Goal: Task Accomplishment & Management: Use online tool/utility

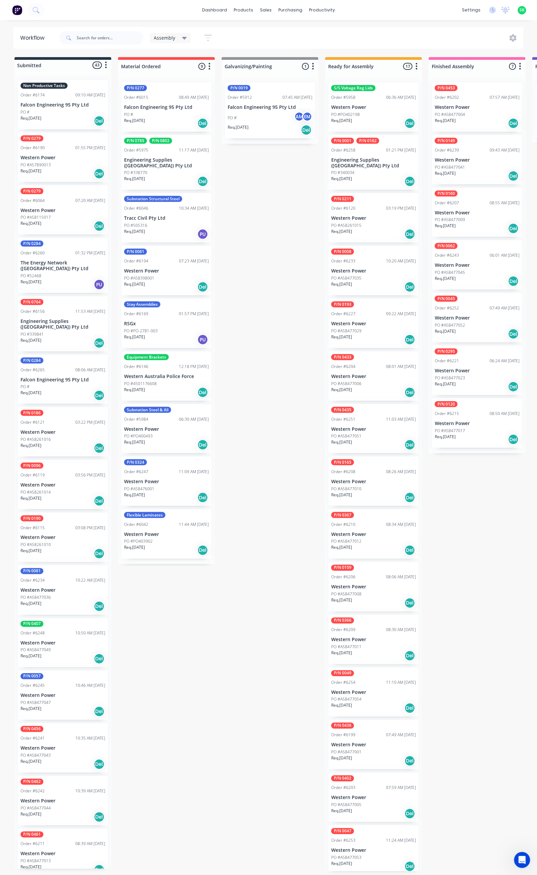
click at [183, 38] on icon at bounding box center [184, 38] width 5 height 3
click at [174, 87] on button "None" at bounding box center [191, 88] width 72 height 8
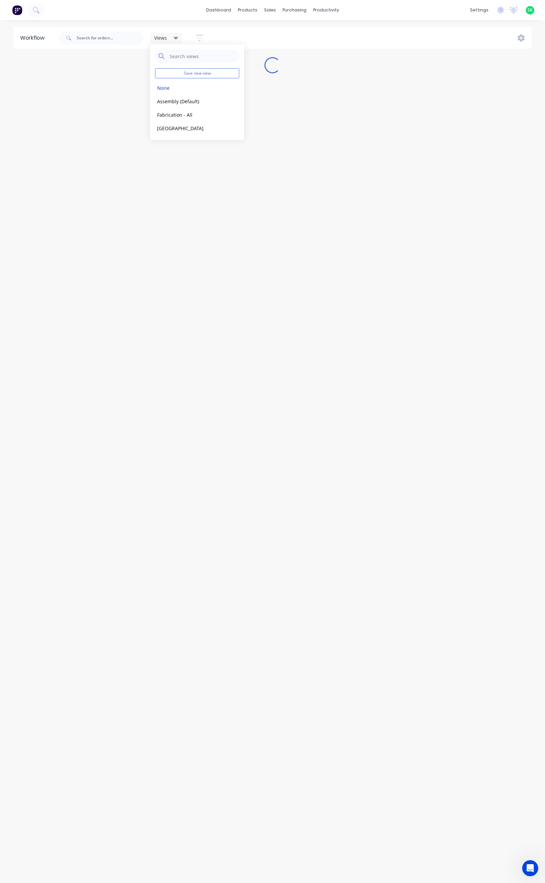
click at [201, 39] on icon "button" at bounding box center [199, 38] width 7 height 8
click at [194, 141] on icon "button" at bounding box center [193, 140] width 5 height 3
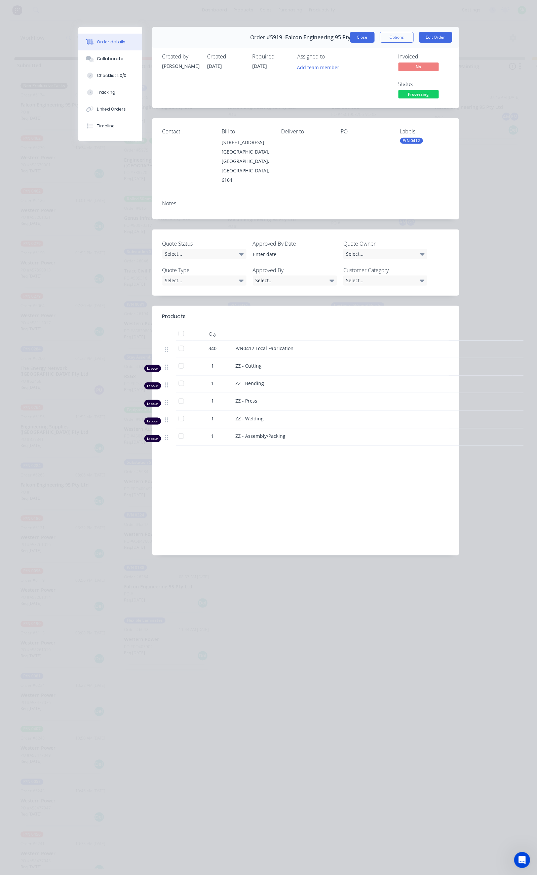
click at [374, 33] on button "Close" at bounding box center [362, 37] width 25 height 11
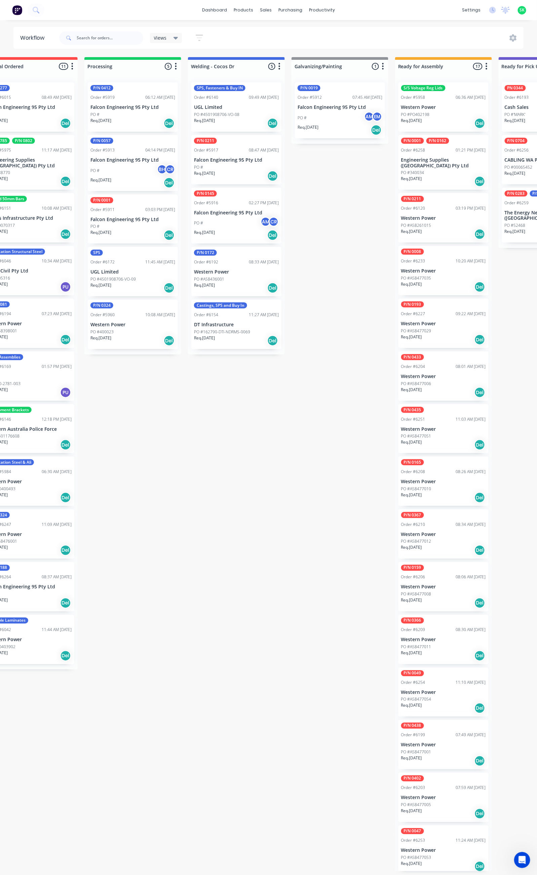
scroll to position [0, 135]
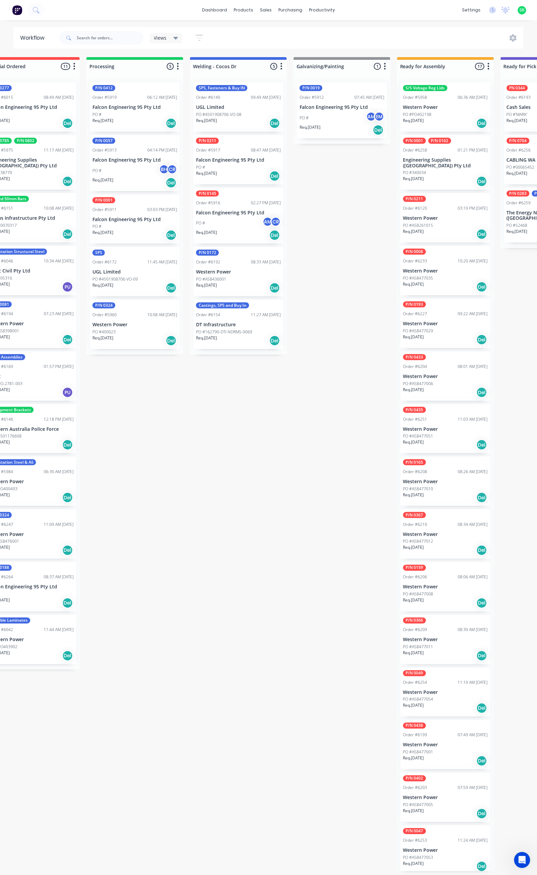
click at [222, 116] on p "PO #4501908706-VO-08" at bounding box center [218, 115] width 45 height 6
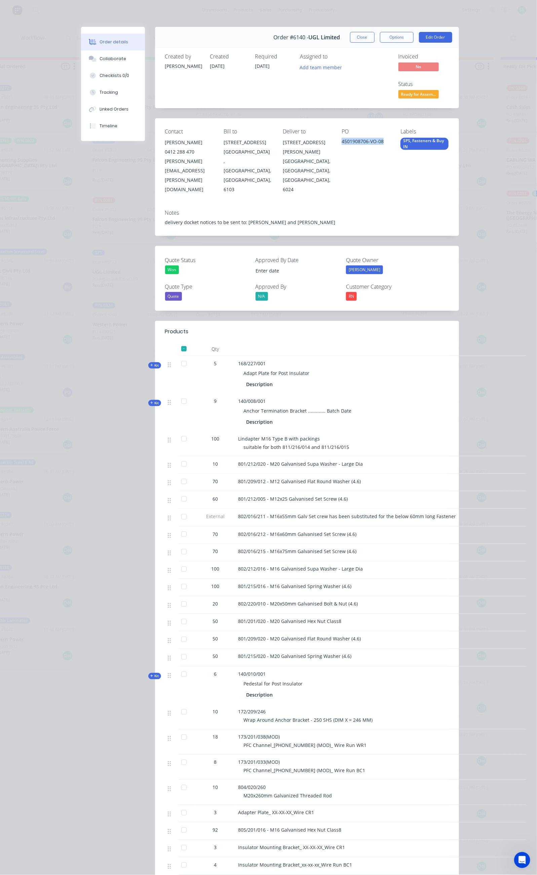
drag, startPoint x: 390, startPoint y: 111, endPoint x: 348, endPoint y: 116, distance: 42.3
click at [348, 118] on div "Contact [PERSON_NAME] [PHONE_NUMBER] [PERSON_NAME][EMAIL_ADDRESS][PERSON_NAME][…" at bounding box center [307, 161] width 304 height 86
copy div "4501908706-VO-08"
click at [177, 458] on div at bounding box center [183, 464] width 13 height 13
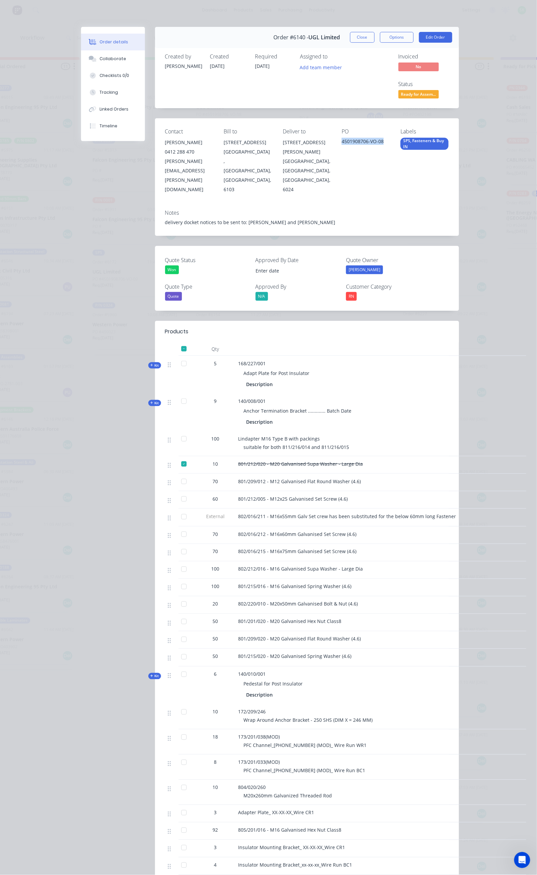
click at [177, 432] on div at bounding box center [183, 438] width 13 height 13
click at [177, 357] on div at bounding box center [183, 363] width 13 height 13
click at [177, 395] on div at bounding box center [183, 401] width 13 height 13
click at [177, 475] on div at bounding box center [183, 481] width 13 height 13
click at [177, 492] on div at bounding box center [183, 498] width 13 height 13
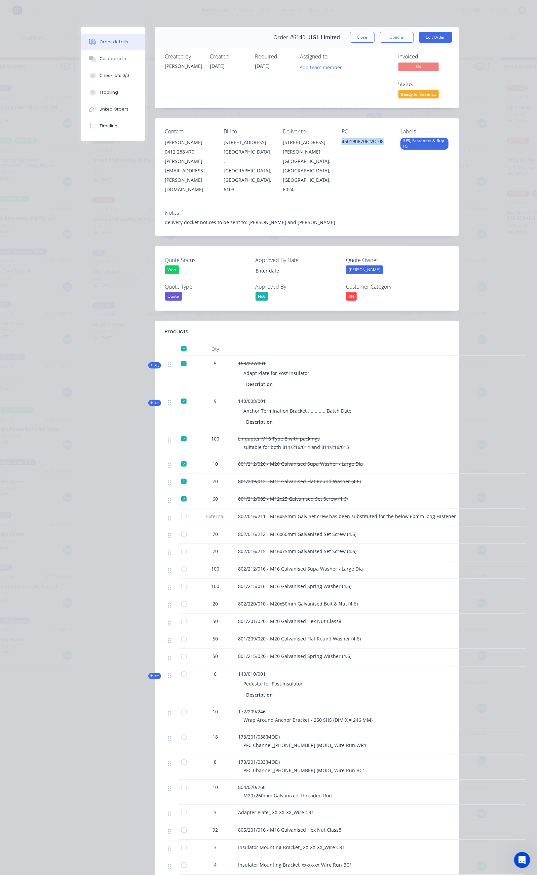
click at [177, 528] on div at bounding box center [183, 534] width 13 height 13
click at [177, 545] on div at bounding box center [183, 551] width 13 height 13
click at [177, 563] on div at bounding box center [183, 569] width 13 height 13
click at [177, 580] on div at bounding box center [183, 586] width 13 height 13
click at [177, 598] on div at bounding box center [183, 604] width 13 height 13
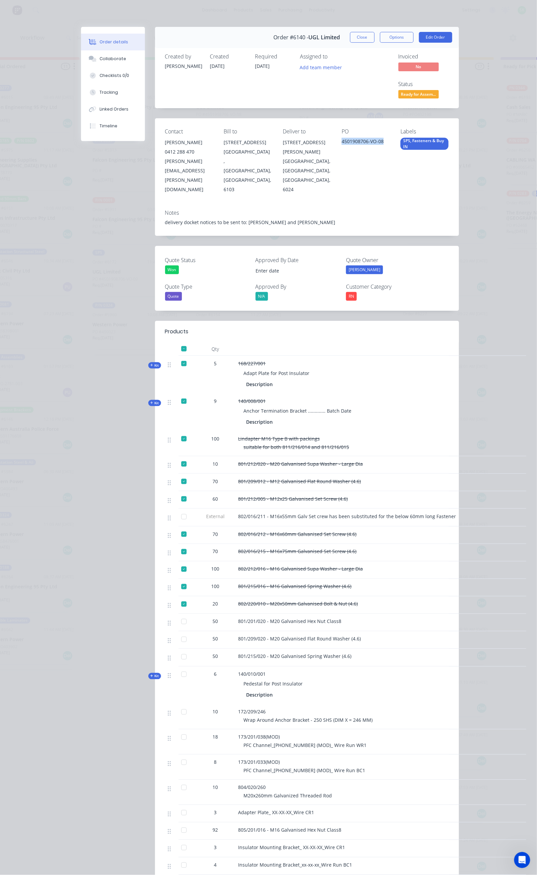
click at [177, 615] on div at bounding box center [183, 621] width 13 height 13
click at [177, 633] on div at bounding box center [183, 639] width 13 height 13
click at [177, 650] on div at bounding box center [183, 656] width 13 height 13
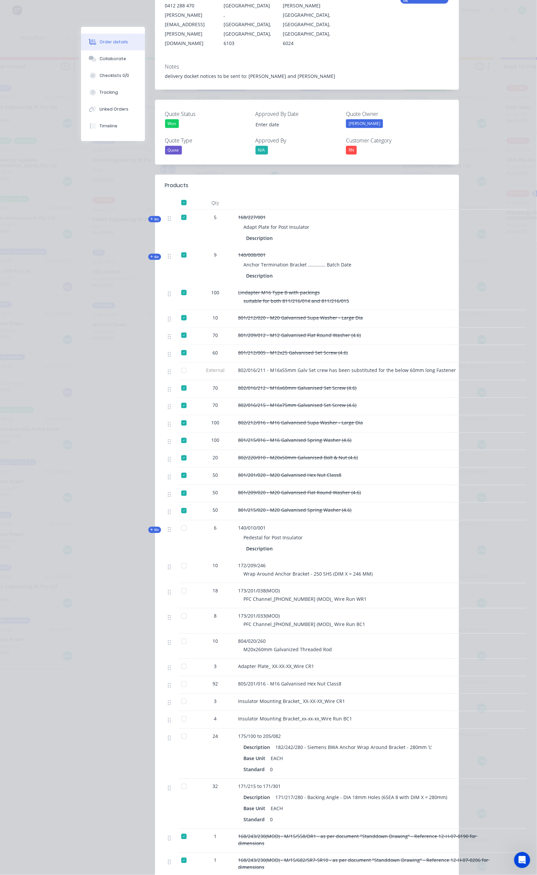
scroll to position [151, 0]
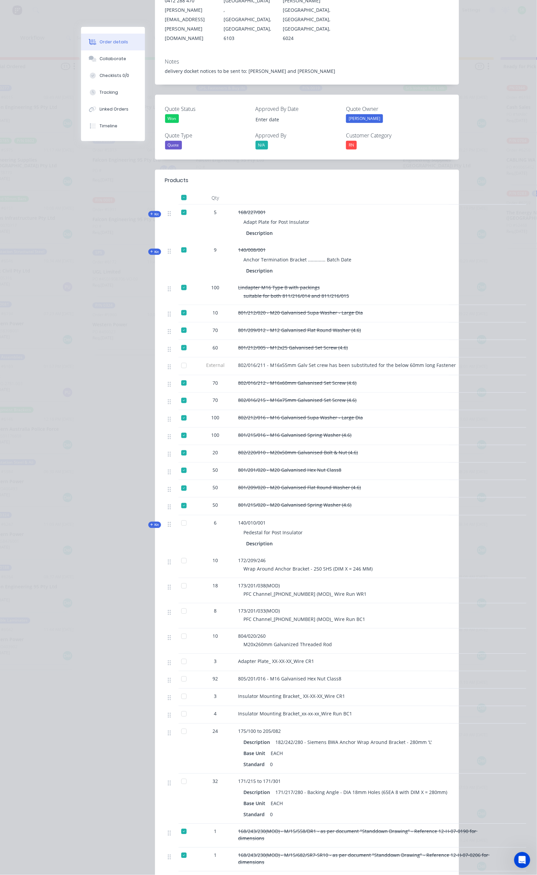
click at [177, 673] on div at bounding box center [183, 679] width 13 height 13
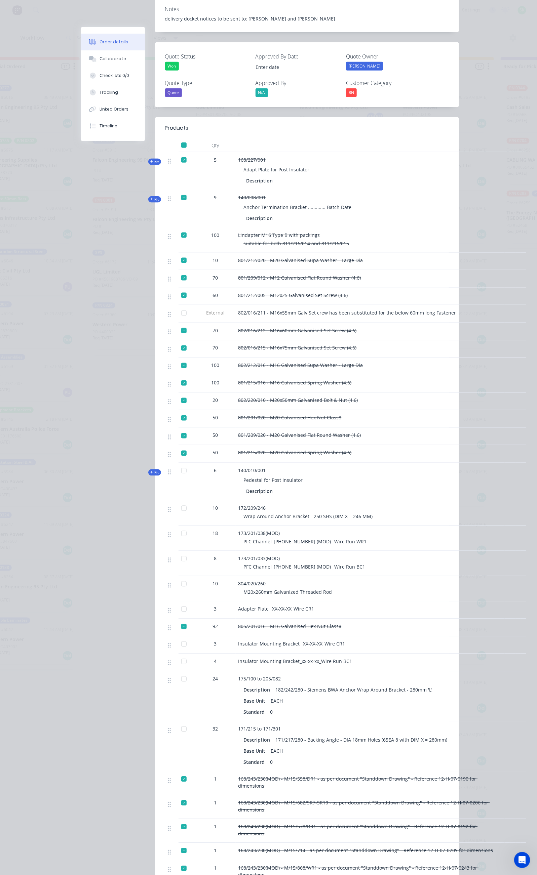
scroll to position [202, 0]
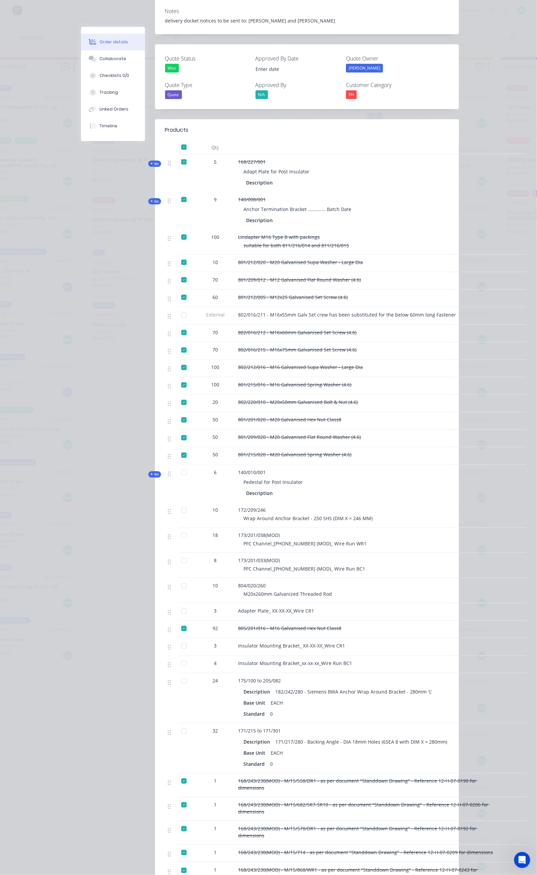
click at [177, 466] on div at bounding box center [183, 472] width 13 height 13
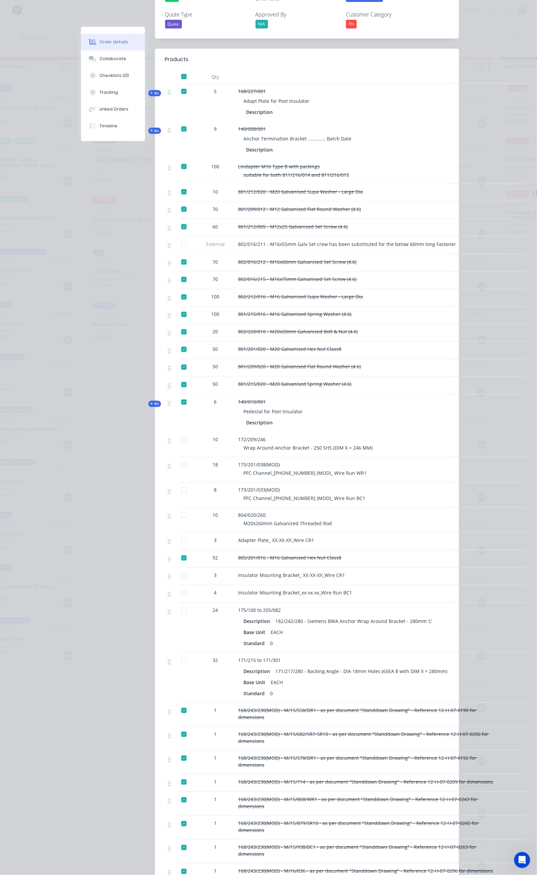
scroll to position [353, 0]
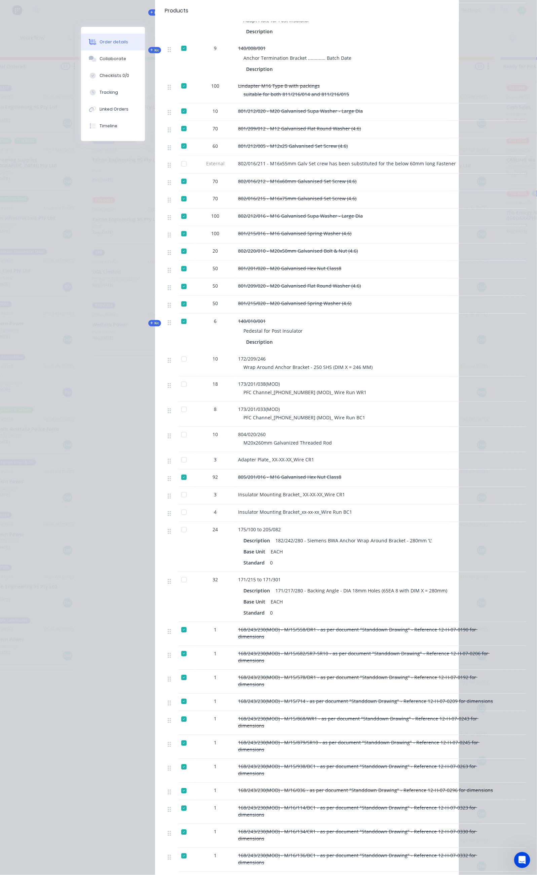
drag, startPoint x: 118, startPoint y: 450, endPoint x: 119, endPoint y: 453, distance: 3.6
click at [177, 488] on div at bounding box center [183, 494] width 13 height 13
click at [177, 506] on div at bounding box center [183, 512] width 13 height 13
click at [177, 574] on div at bounding box center [183, 580] width 13 height 13
drag, startPoint x: 172, startPoint y: 411, endPoint x: 247, endPoint y: 413, distance: 75.3
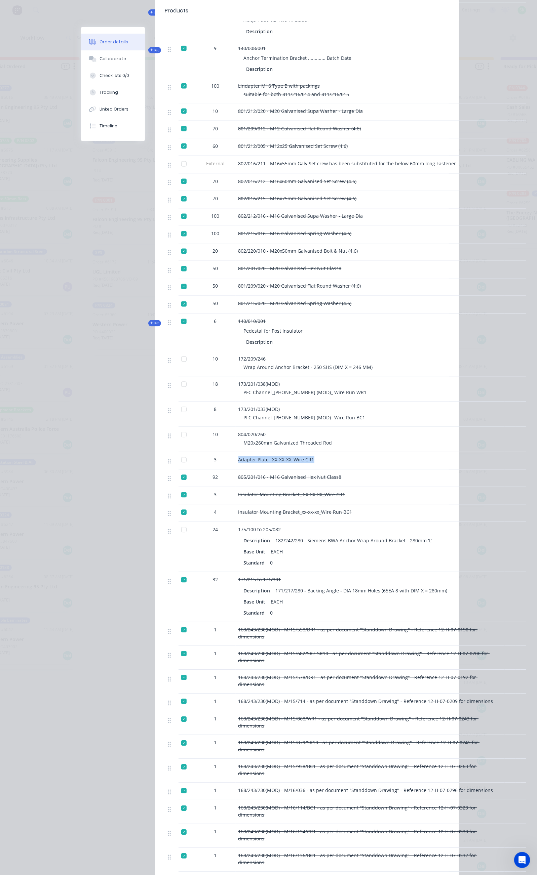
click at [247, 452] on div "Adapter Plate_ XX-XX-XX_Wire CR1" at bounding box center [370, 460] width 269 height 17
copy span "Adapter Plate_ XX-XX-XX_Wire CR1"
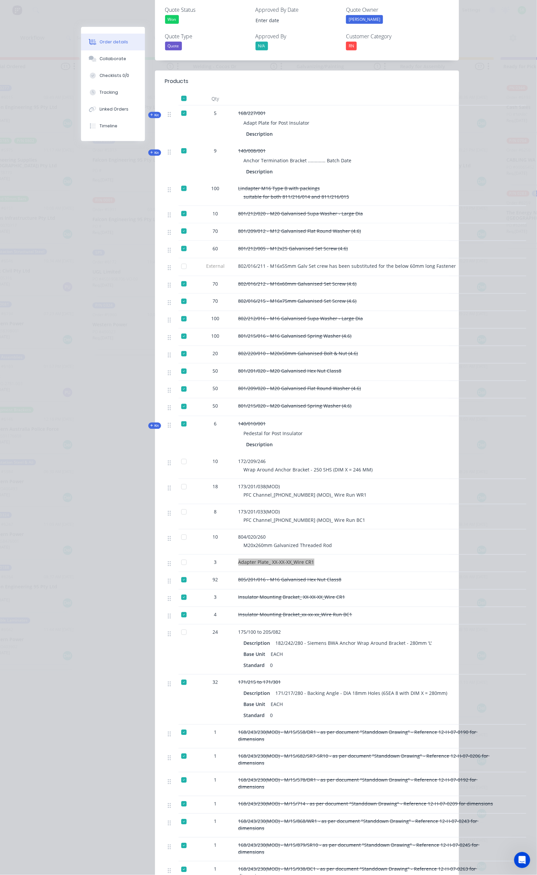
scroll to position [0, 0]
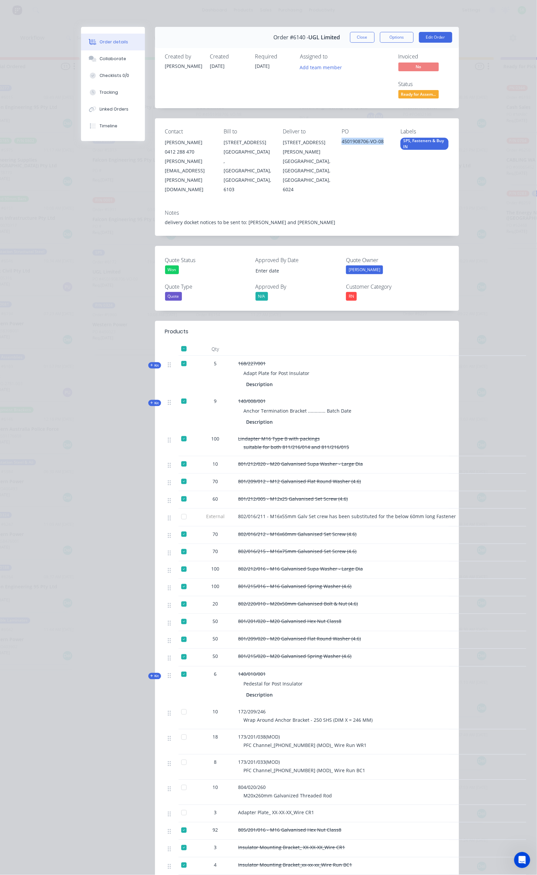
drag, startPoint x: 395, startPoint y: 112, endPoint x: 351, endPoint y: 118, distance: 43.8
click at [351, 138] on div "4501908706-VO-08" at bounding box center [366, 142] width 48 height 9
copy div "4501908706-VO-08"
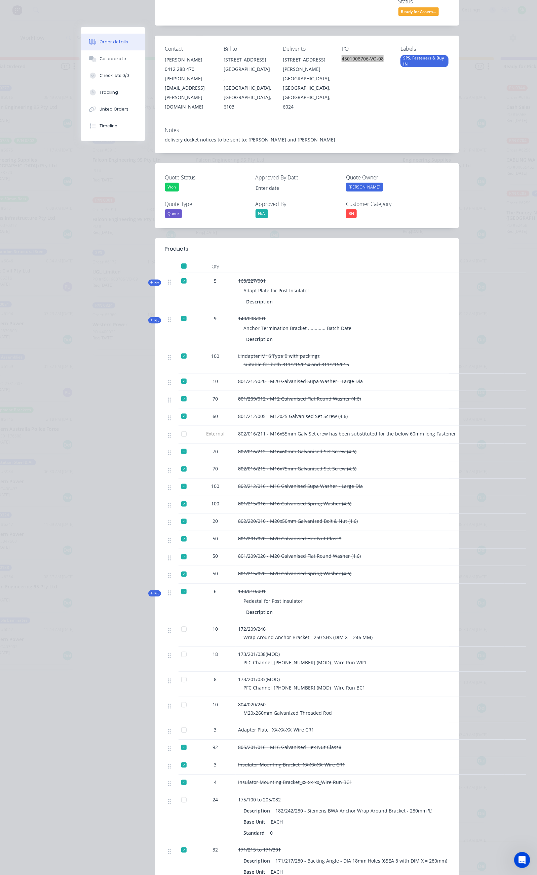
scroll to position [101, 0]
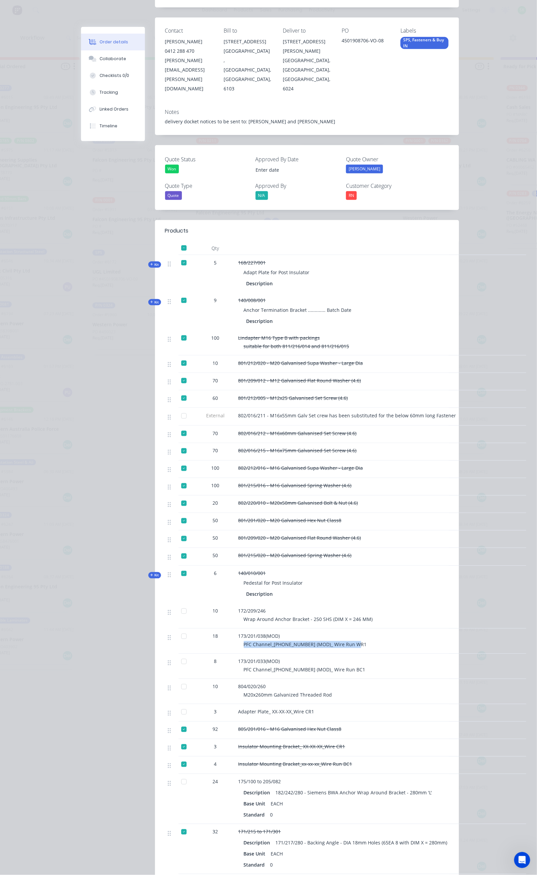
drag, startPoint x: 175, startPoint y: 595, endPoint x: 288, endPoint y: 595, distance: 113.0
click at [288, 629] on div "173/201/038(MOD) PFC Channel_[PHONE_NUMBER] (MOD)_ Wire Run WR1" at bounding box center [370, 641] width 269 height 25
copy span "PFC Channel_[PHONE_NUMBER] (MOD)_ Wire Run WR1"
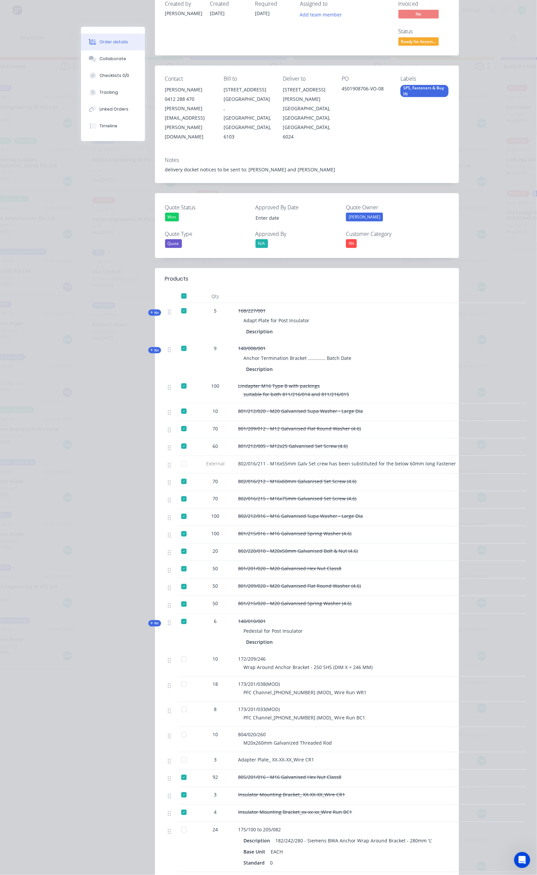
drag, startPoint x: 247, startPoint y: 189, endPoint x: 311, endPoint y: 165, distance: 67.9
drag, startPoint x: 401, startPoint y: 62, endPoint x: 349, endPoint y: 66, distance: 51.6
click at [350, 85] on div "4501908706-VO-08" at bounding box center [366, 89] width 48 height 9
copy div "4501908706-VO-08"
drag, startPoint x: 287, startPoint y: 669, endPoint x: 176, endPoint y: 672, distance: 111.0
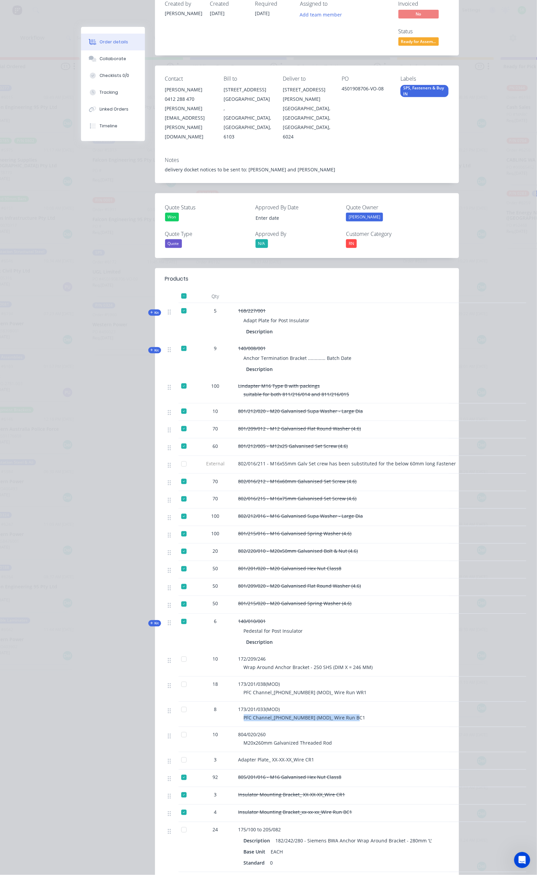
click at [236, 702] on div "173/201/033(MOD) PFC Channel_[PHONE_NUMBER] (MOD)_ Wire Run BC1" at bounding box center [370, 714] width 269 height 25
copy span "PFC Channel_[PHONE_NUMBER] (MOD)_ Wire Run BC1"
click at [177, 754] on div at bounding box center [183, 760] width 13 height 13
